Goal: Find specific page/section: Find specific page/section

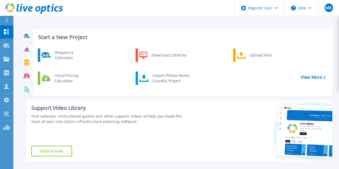
click at [3, 19] on button at bounding box center [6, 20] width 13 height 9
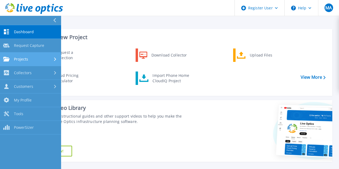
click at [26, 55] on link "Projects Projects" at bounding box center [30, 60] width 61 height 14
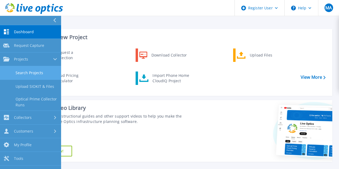
click at [30, 74] on link "Search Projects" at bounding box center [30, 73] width 61 height 14
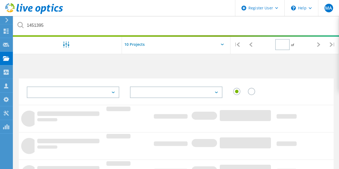
type input "1"
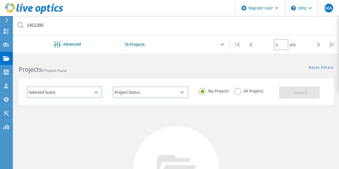
click at [239, 90] on label "All Projects" at bounding box center [248, 90] width 29 height 5
click at [0, 0] on input "All Projects" at bounding box center [0, 0] width 0 height 0
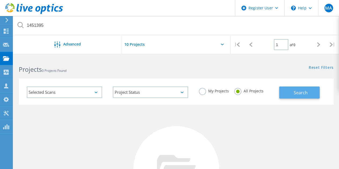
click at [290, 91] on button "Search" at bounding box center [299, 93] width 40 height 12
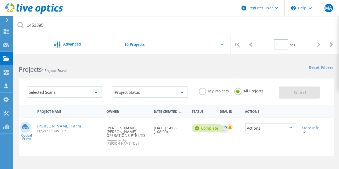
click at [63, 125] on link "Dyson VM Farm" at bounding box center [59, 126] width 44 height 4
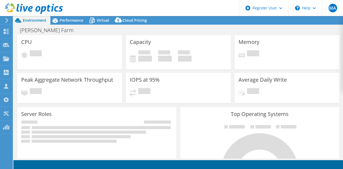
select select "Tokyo"
select select "JPY"
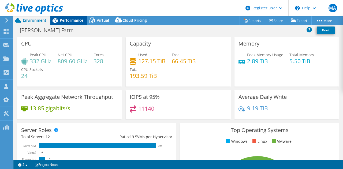
click at [79, 22] on span "Performance" at bounding box center [72, 20] width 24 height 5
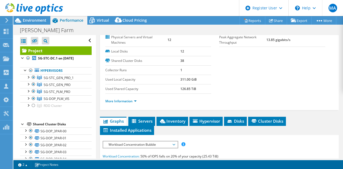
scroll to position [143, 0]
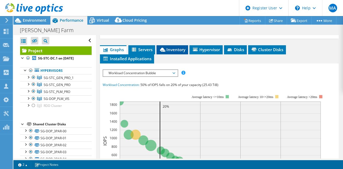
click at [177, 47] on span "Inventory" at bounding box center [172, 49] width 26 height 5
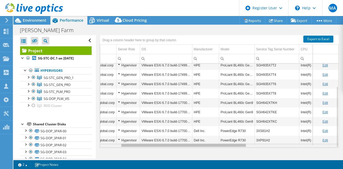
scroll to position [0, 40]
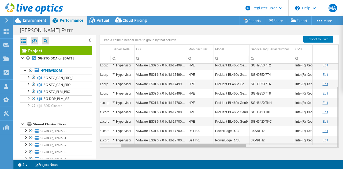
drag, startPoint x: 208, startPoint y: 144, endPoint x: 235, endPoint y: 144, distance: 27.6
click at [234, 144] on body "MA Dell User Mohammed Asim Mohammed.Asim1@dell.com Dell My Profile Log Out \n H…" at bounding box center [171, 84] width 343 height 169
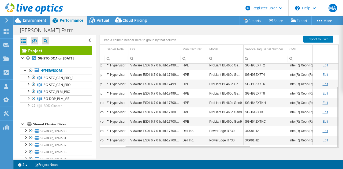
click at [253, 130] on td "3XS81H2" at bounding box center [266, 130] width 44 height 9
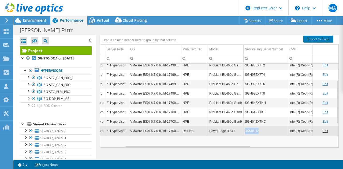
click at [253, 130] on td "3XS81H2" at bounding box center [266, 130] width 44 height 9
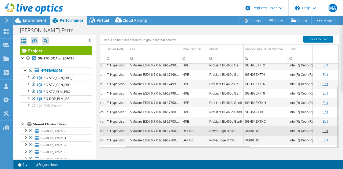
click at [253, 130] on td "3XS81H2" at bounding box center [266, 130] width 44 height 9
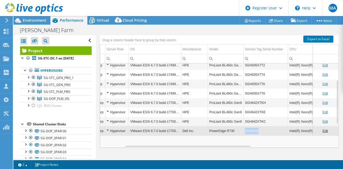
click at [253, 130] on td "3XS81H2" at bounding box center [266, 130] width 44 height 9
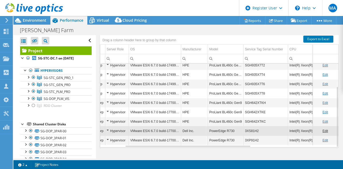
click at [253, 130] on td "3XS81H2" at bounding box center [266, 130] width 44 height 9
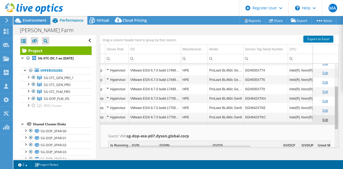
scroll to position [0, 0]
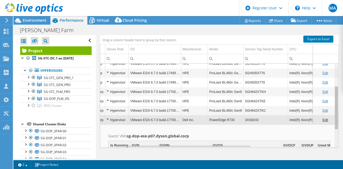
drag, startPoint x: 334, startPoint y: 103, endPoint x: 332, endPoint y: 108, distance: 5.3
click at [332, 108] on body "MA Dell User Mohammed Asim Mohammed.Asim1@dell.com Dell My Profile Log Out \n H…" at bounding box center [171, 84] width 343 height 169
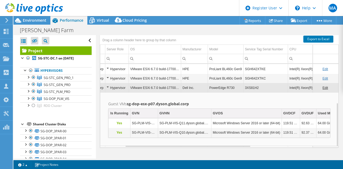
click at [256, 89] on td "3XS81H2" at bounding box center [266, 87] width 44 height 9
